Goal: Task Accomplishment & Management: Manage account settings

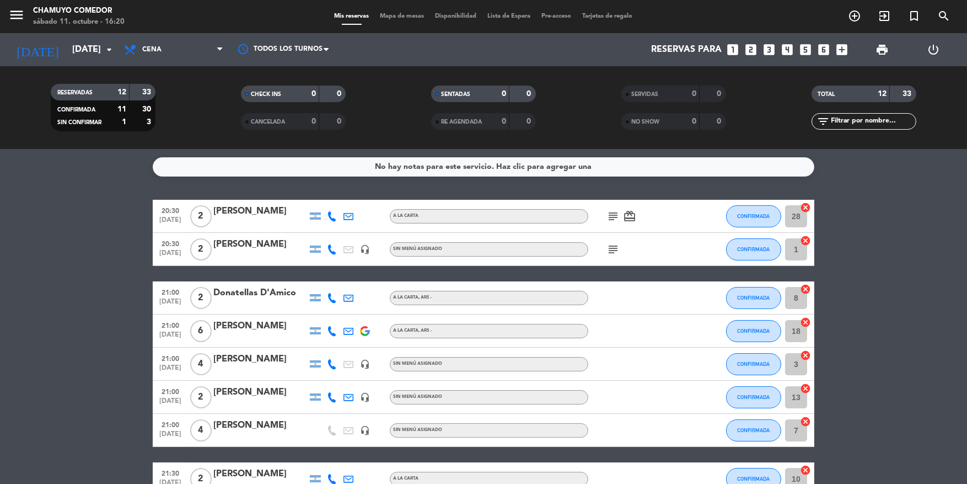
click at [560, 365] on div "Sin menú asignado" at bounding box center [489, 364] width 199 height 14
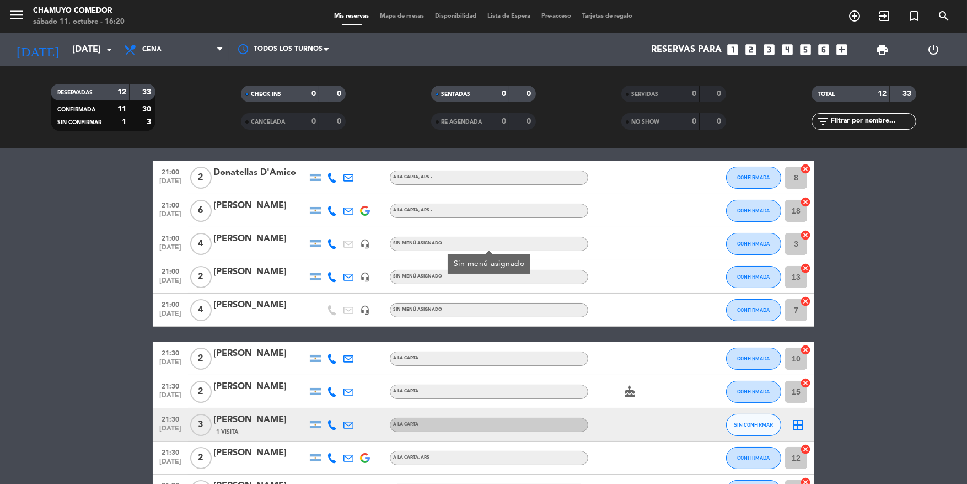
scroll to position [199, 0]
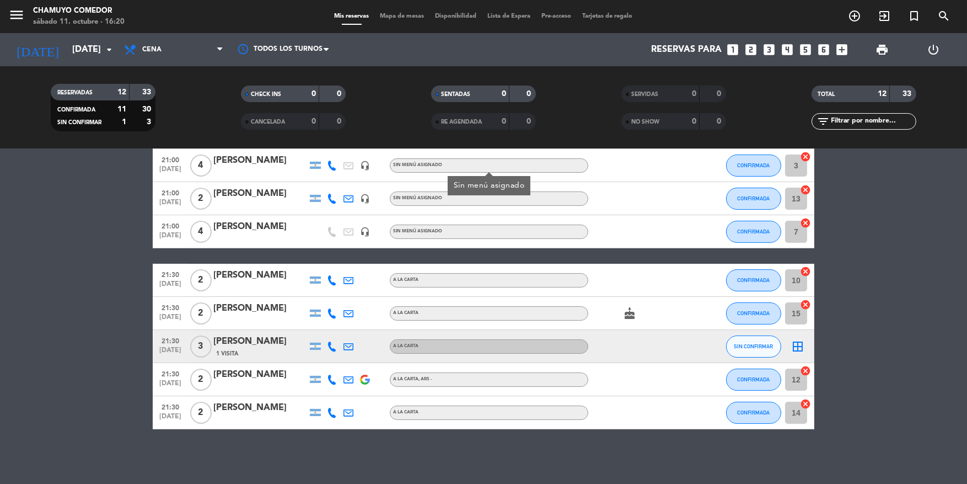
click at [795, 346] on icon "border_all" at bounding box center [797, 346] width 13 height 13
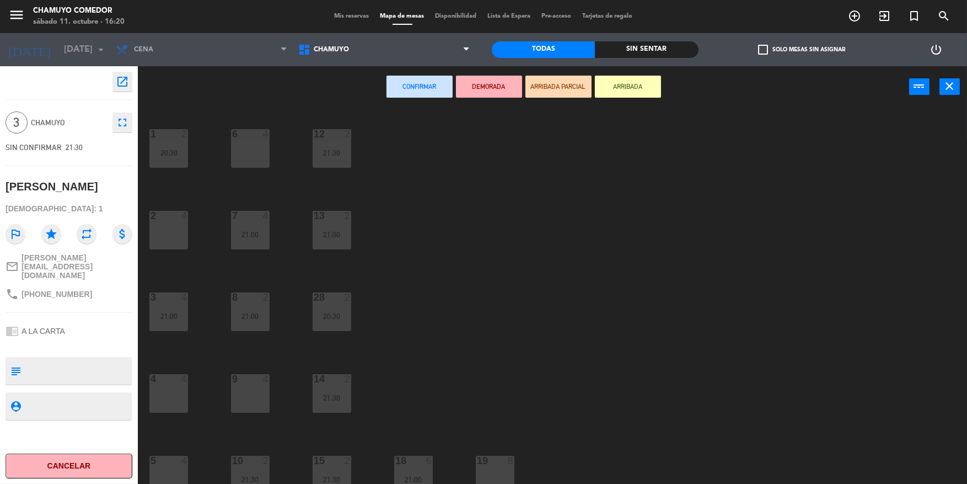
click at [169, 396] on div "4 4" at bounding box center [168, 393] width 39 height 39
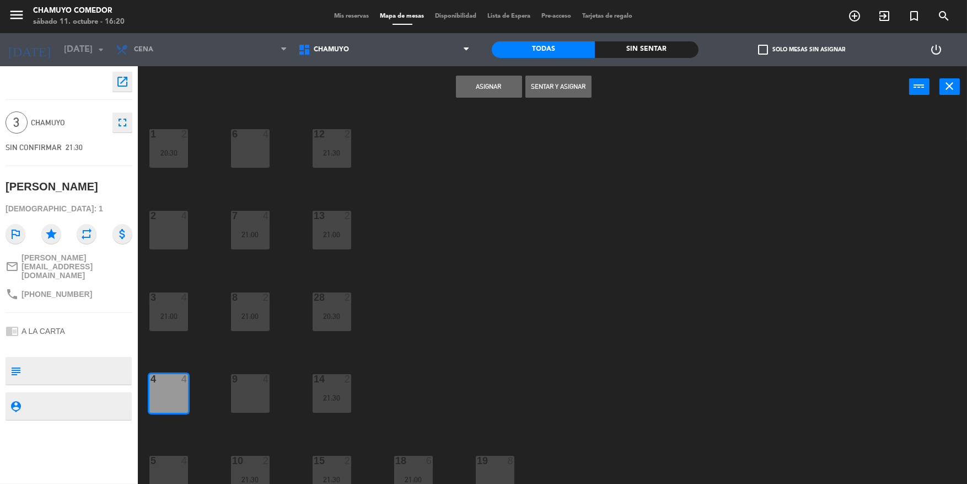
click at [249, 388] on div "9 4" at bounding box center [250, 393] width 39 height 39
click at [157, 399] on div "4 4" at bounding box center [168, 393] width 39 height 39
click at [496, 82] on button "Asignar" at bounding box center [489, 87] width 66 height 22
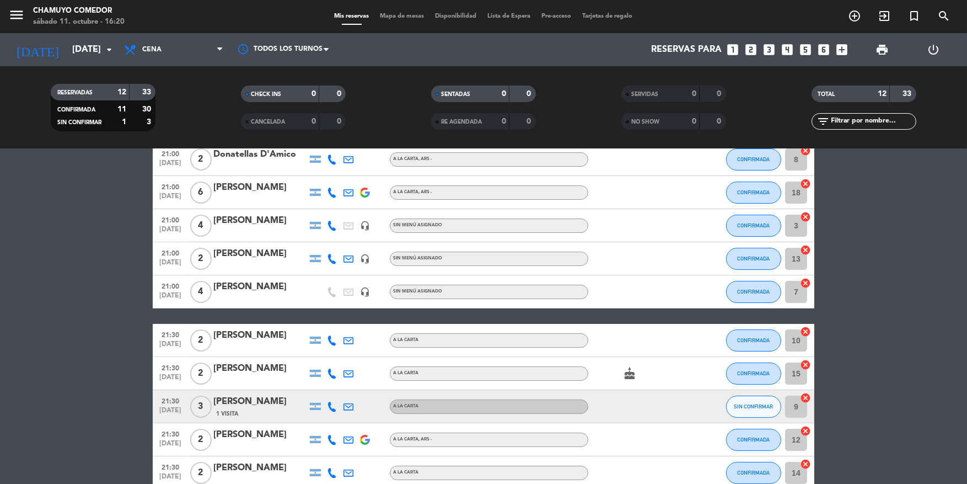
scroll to position [165, 0]
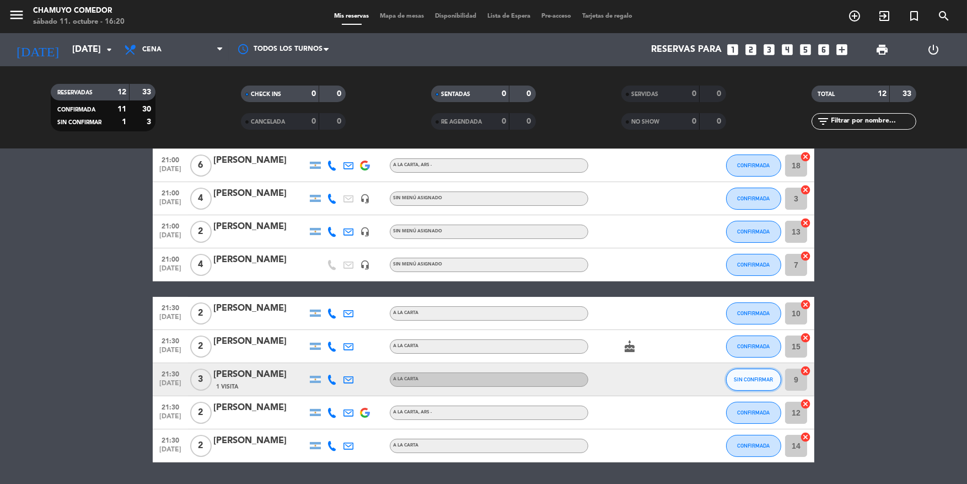
click at [750, 377] on span "SIN CONFIRMAR" at bounding box center [754, 379] width 39 height 6
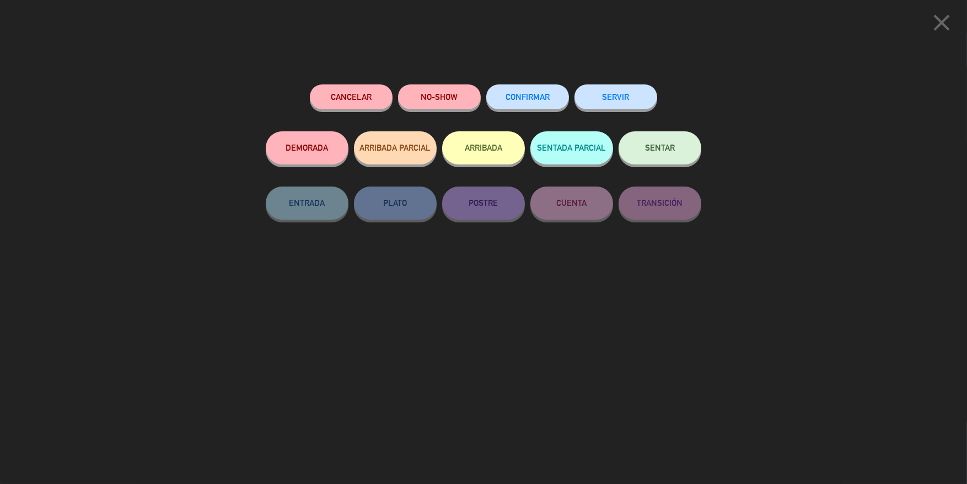
click at [543, 99] on span "CONFIRMAR" at bounding box center [528, 96] width 44 height 9
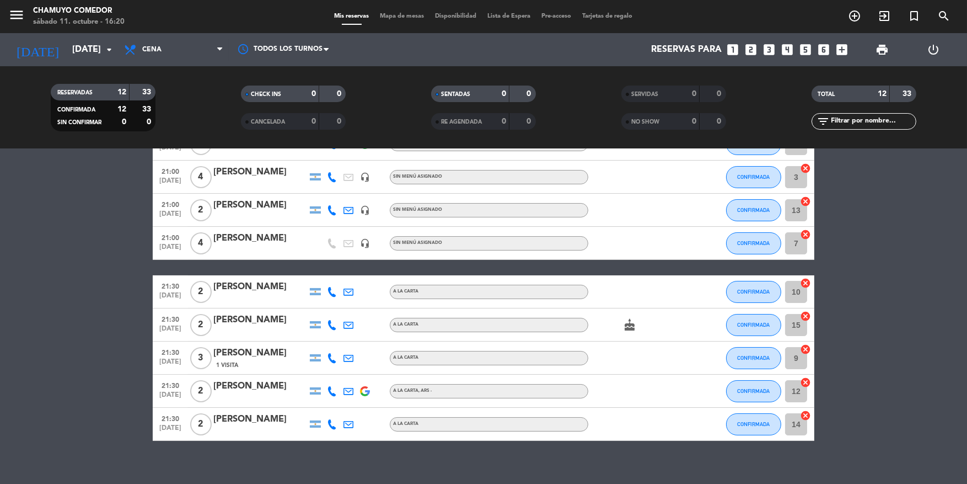
scroll to position [199, 0]
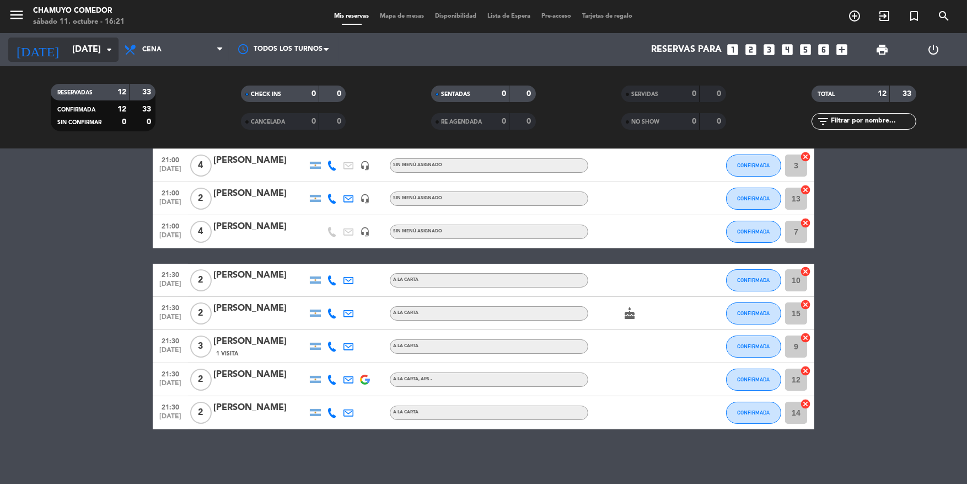
click at [106, 49] on icon "arrow_drop_down" at bounding box center [109, 49] width 13 height 13
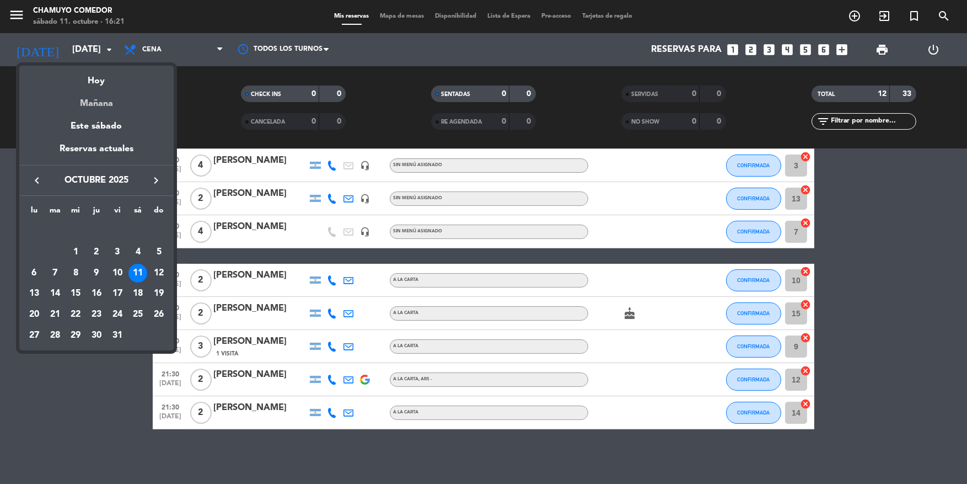
click at [106, 106] on div "Mañana" at bounding box center [96, 99] width 154 height 23
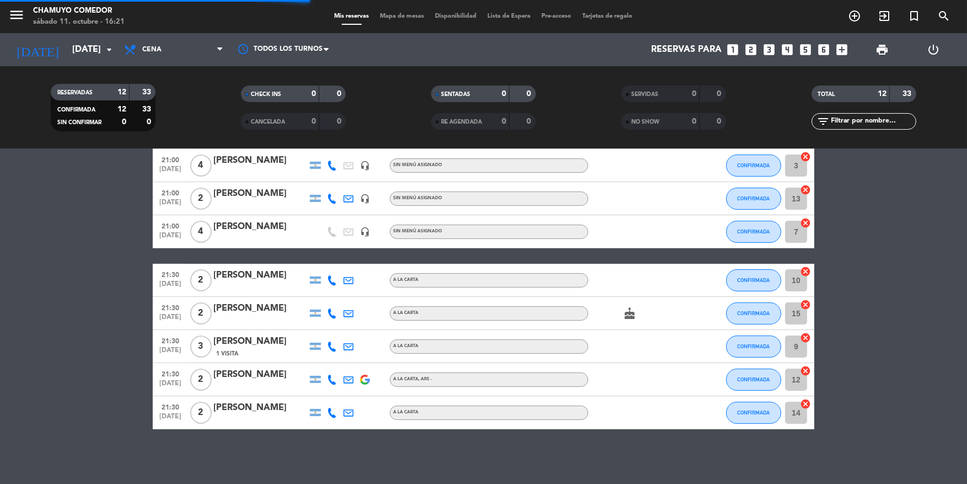
scroll to position [0, 0]
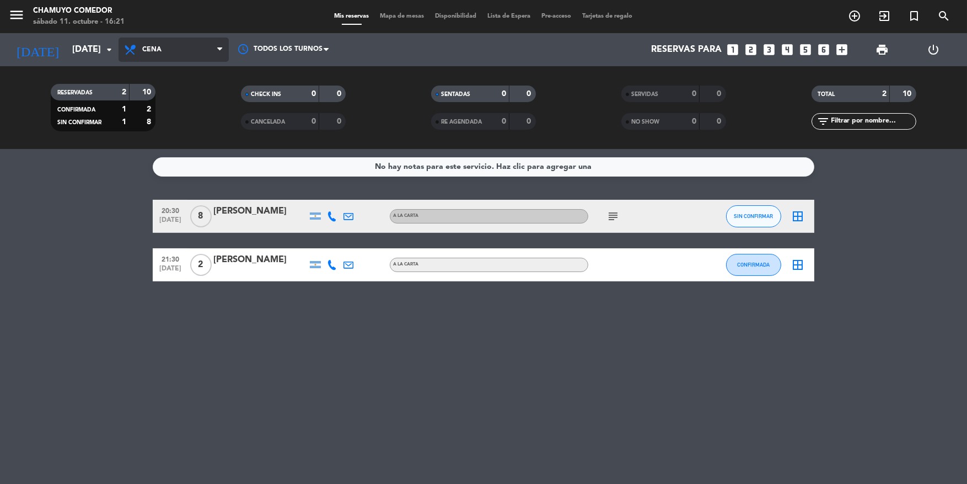
click at [220, 52] on icon at bounding box center [219, 49] width 5 height 9
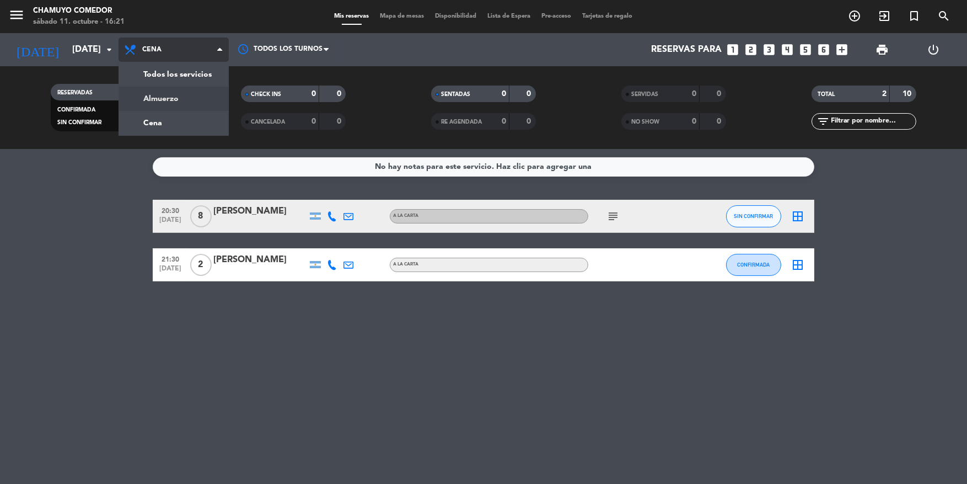
click at [173, 100] on div "menu Chamuyo Comedor [DATE] 11. octubre - 16:21 Mis reservas Mapa de mesas Disp…" at bounding box center [483, 74] width 967 height 149
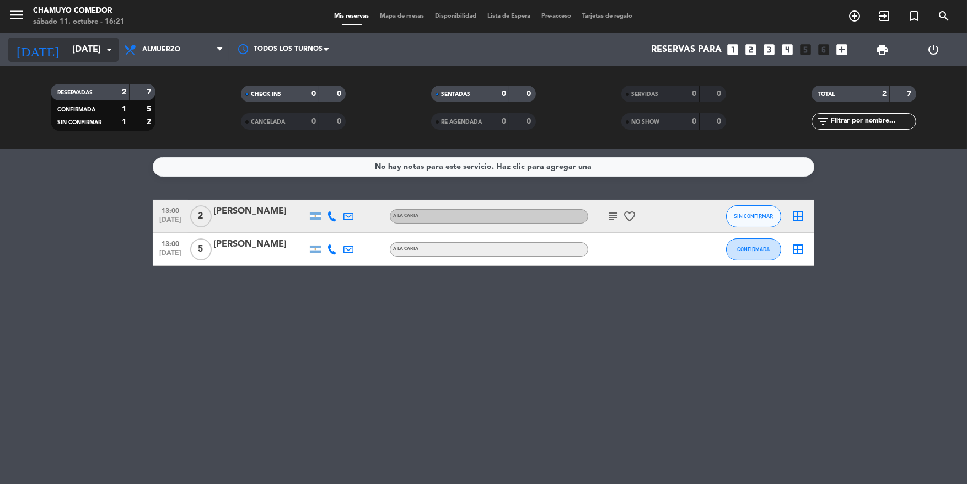
click at [116, 49] on input "[DATE]" at bounding box center [125, 50] width 116 height 22
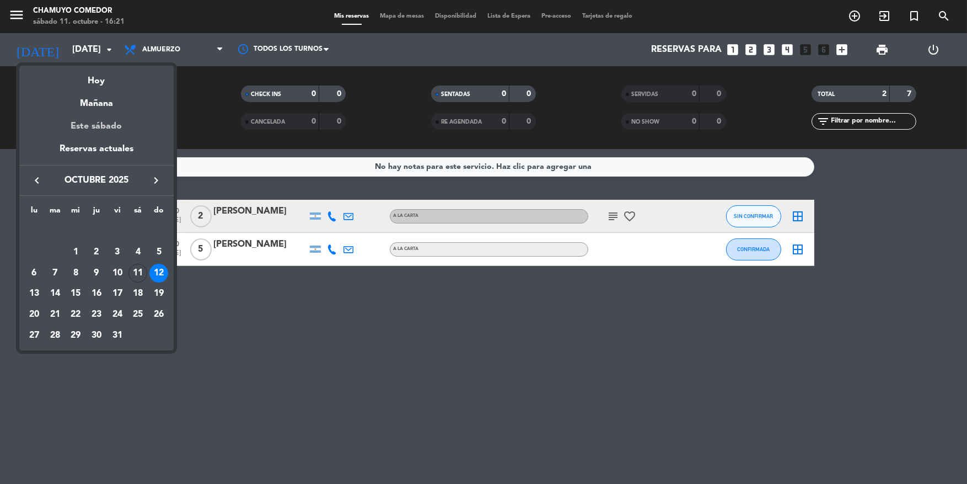
click at [102, 121] on div "Este sábado" at bounding box center [96, 126] width 154 height 31
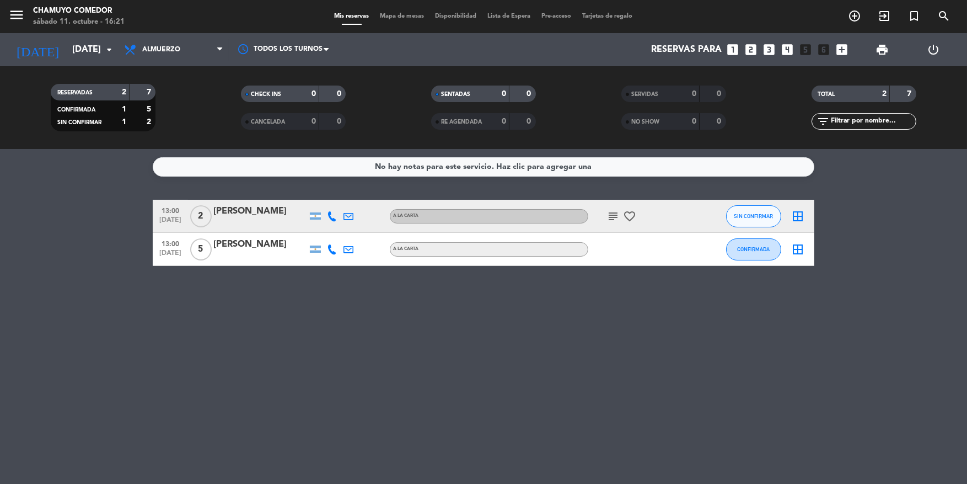
type input "[DATE]"
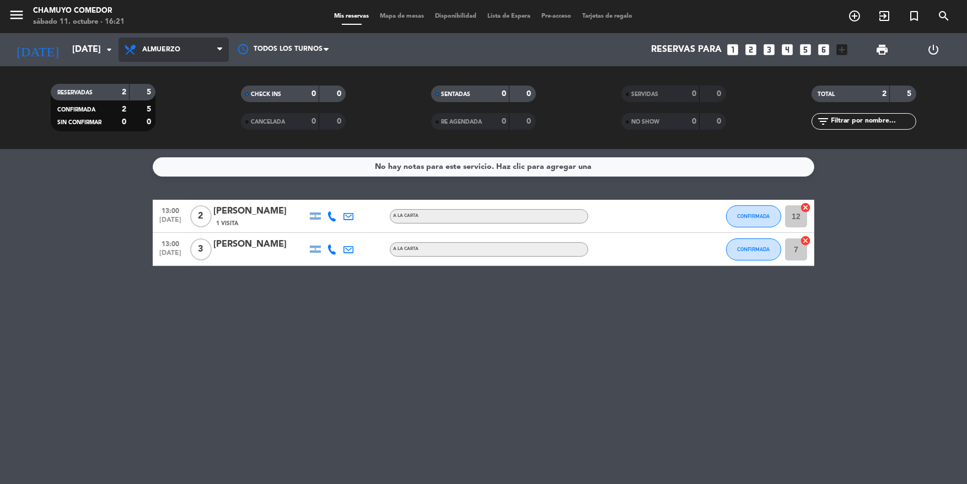
click at [213, 49] on span "Almuerzo" at bounding box center [174, 50] width 110 height 24
click at [153, 123] on div "menu Chamuyo Comedor [DATE] 11. octubre - 16:21 Mis reservas Mapa de mesas Disp…" at bounding box center [483, 74] width 967 height 149
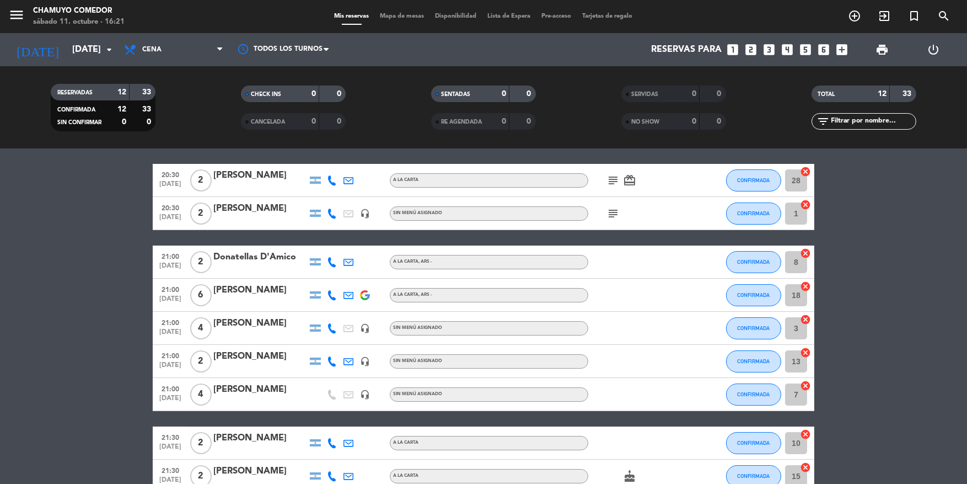
scroll to position [55, 0]
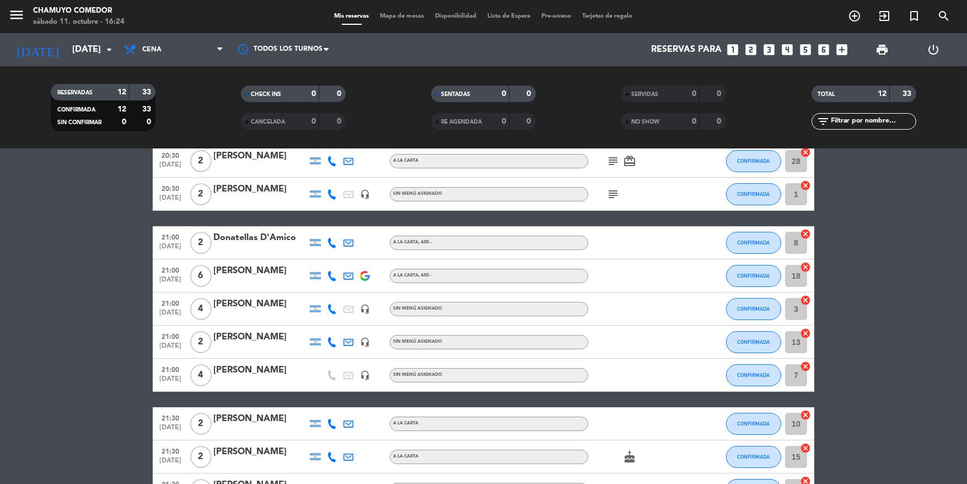
click at [610, 159] on icon "subject" at bounding box center [613, 160] width 13 height 13
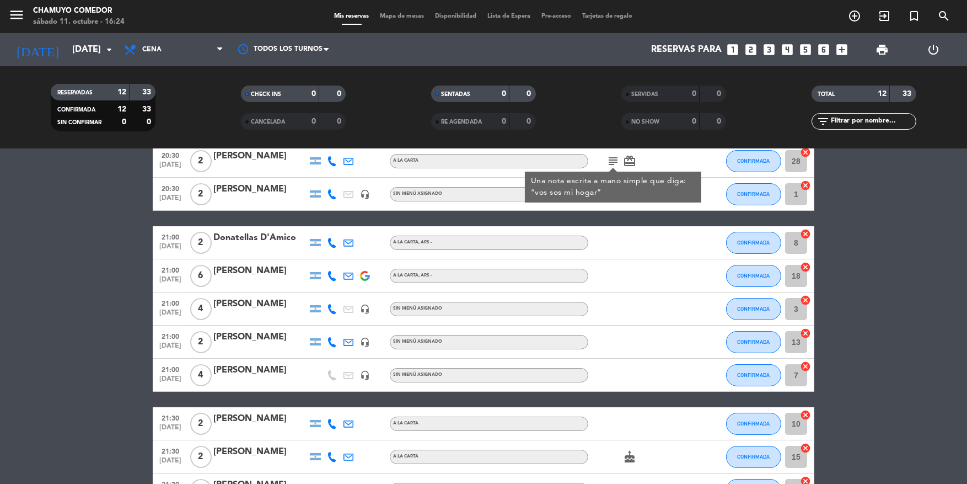
click at [681, 222] on div "20:30 [DATE] 2 [PERSON_NAME] A LA CARTA subject Una nota escrita a mano simple …" at bounding box center [484, 358] width 662 height 428
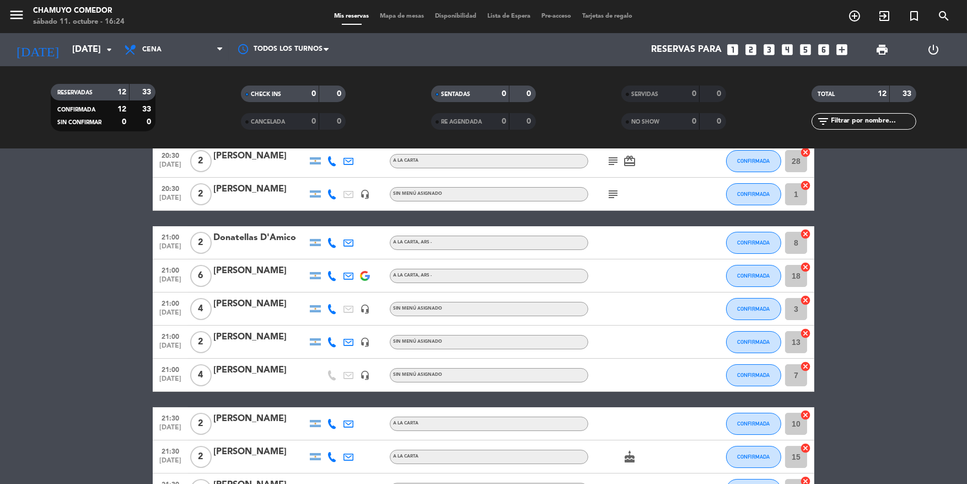
click at [615, 195] on icon "subject" at bounding box center [613, 194] width 13 height 13
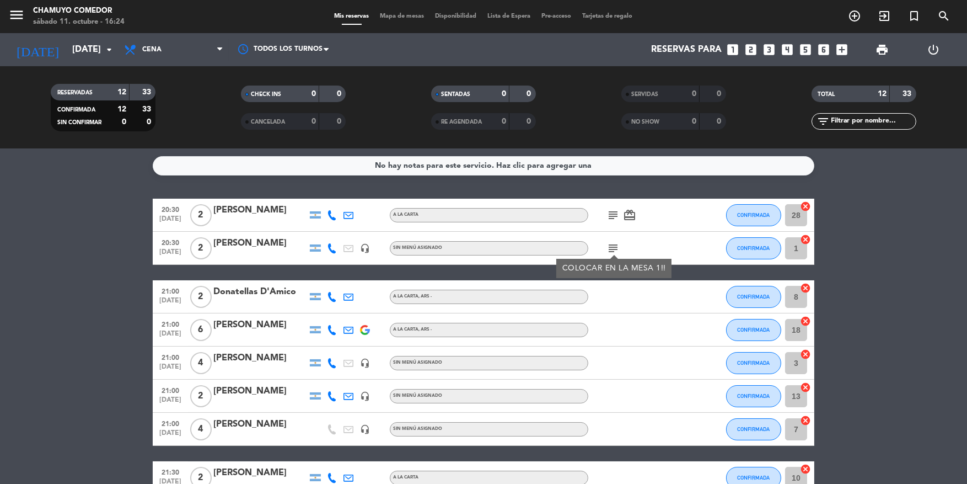
scroll to position [0, 0]
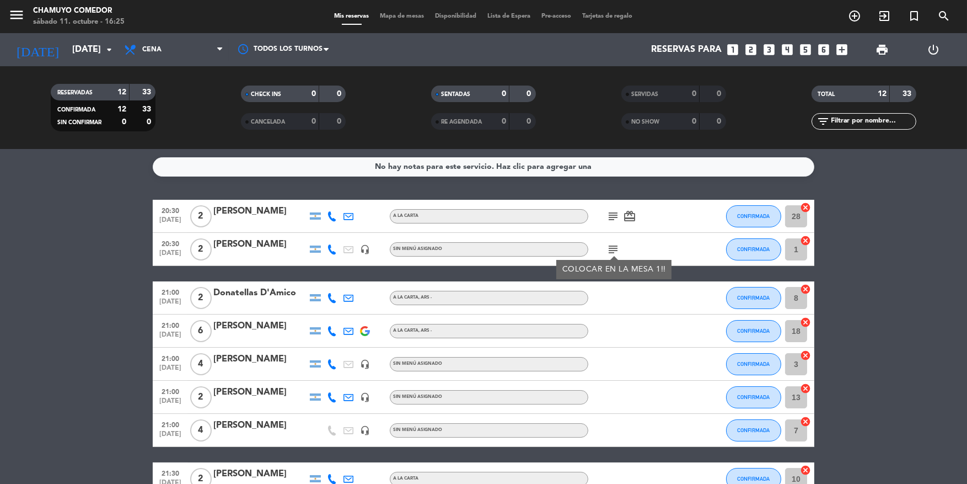
click at [689, 272] on div "20:30 [DATE] 2 [PERSON_NAME] A LA CARTA subject card_giftcard CONFIRMADA 28 can…" at bounding box center [484, 414] width 662 height 428
click at [612, 250] on icon "subject" at bounding box center [613, 249] width 13 height 13
click at [616, 219] on icon "subject" at bounding box center [613, 216] width 13 height 13
